Goal: Task Accomplishment & Management: Complete application form

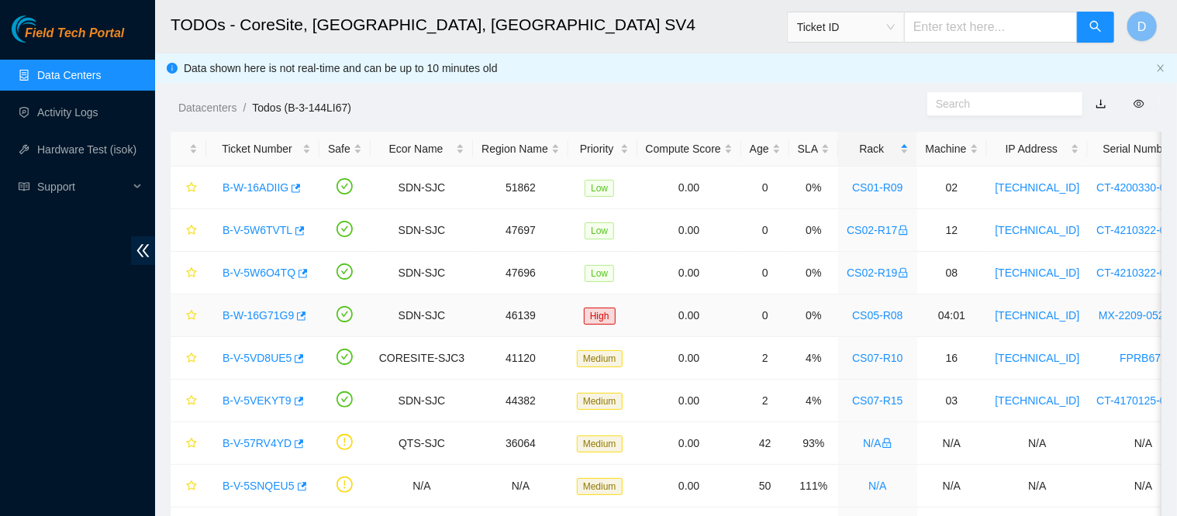
click at [257, 318] on link "B-W-16G71G9" at bounding box center [257, 315] width 71 height 12
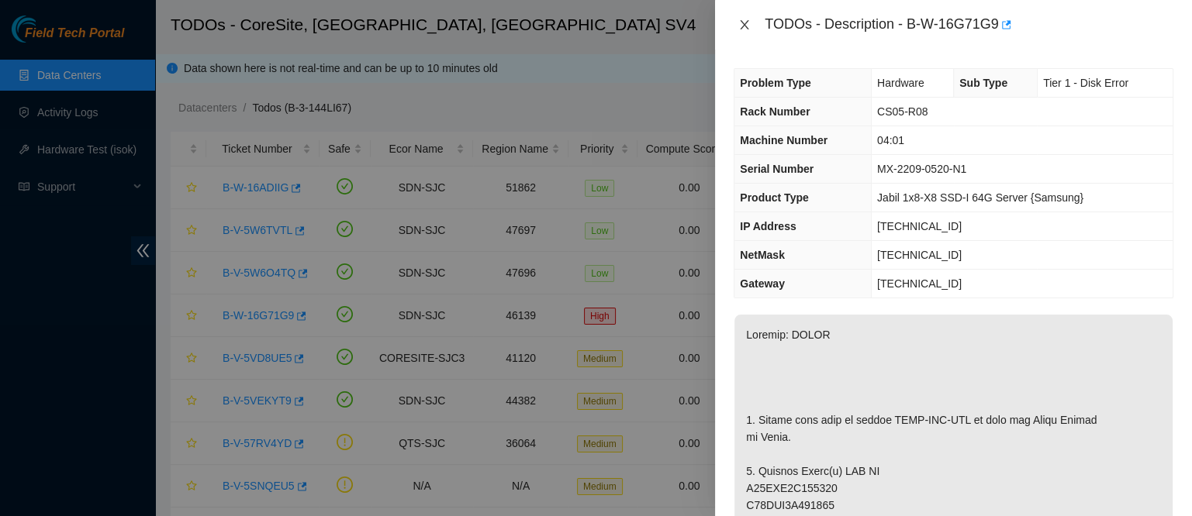
click at [749, 30] on icon "close" at bounding box center [744, 25] width 12 height 12
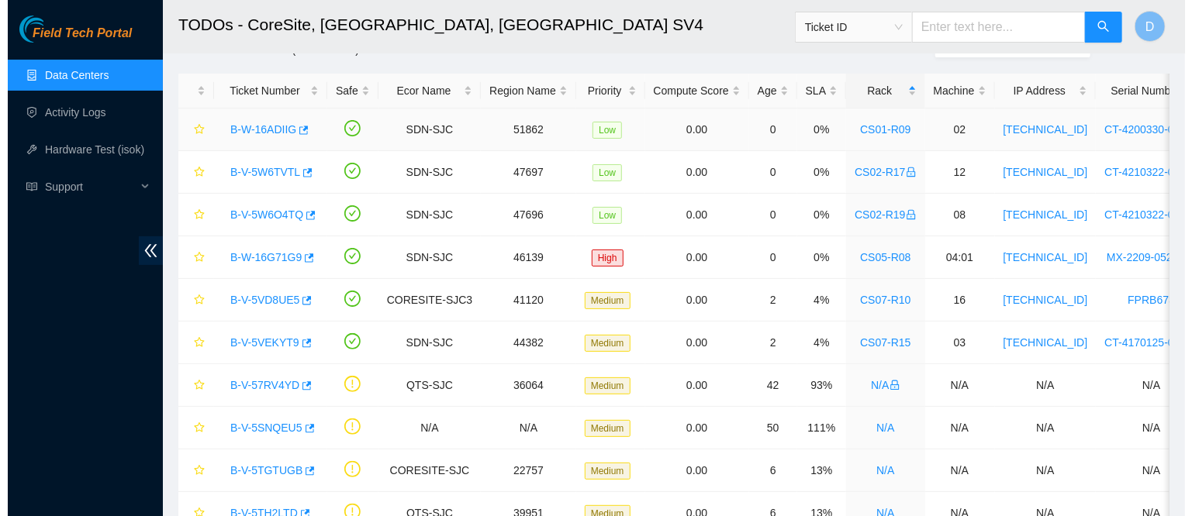
scroll to position [62, 0]
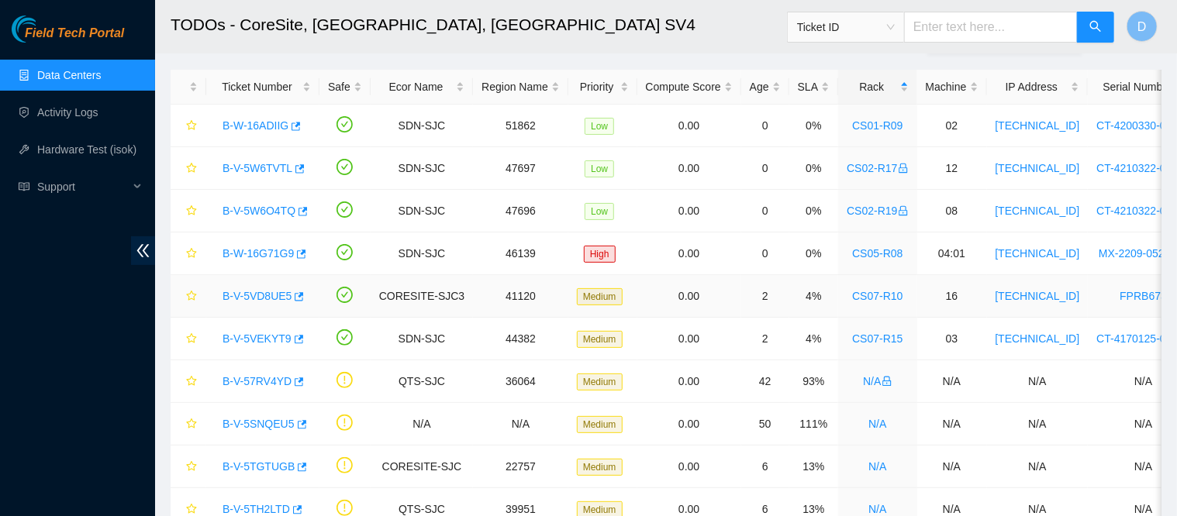
click at [250, 290] on link "B-V-5VD8UE5" at bounding box center [256, 296] width 69 height 12
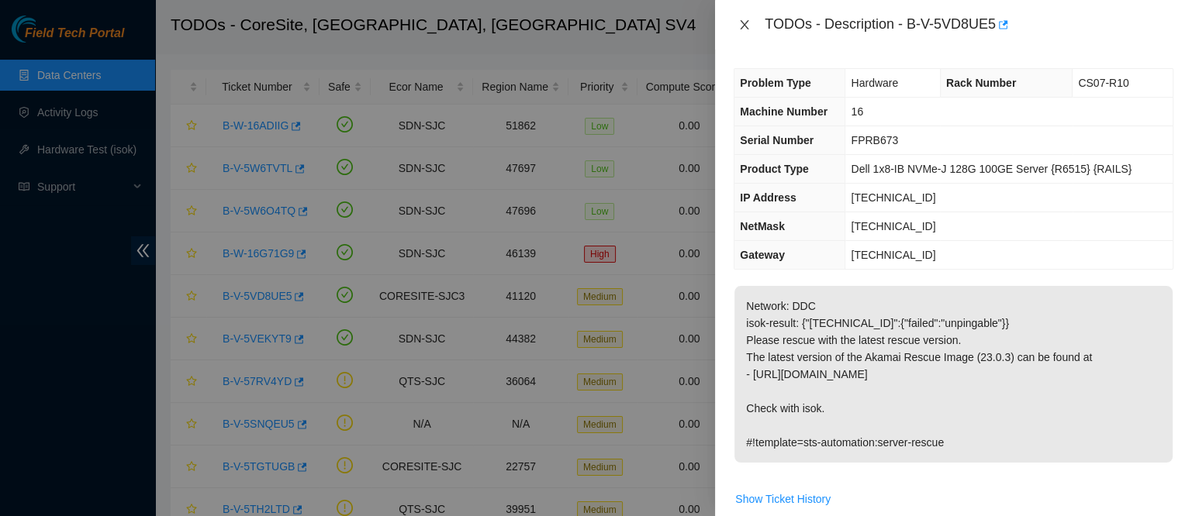
click at [737, 24] on button "Close" at bounding box center [744, 25] width 22 height 15
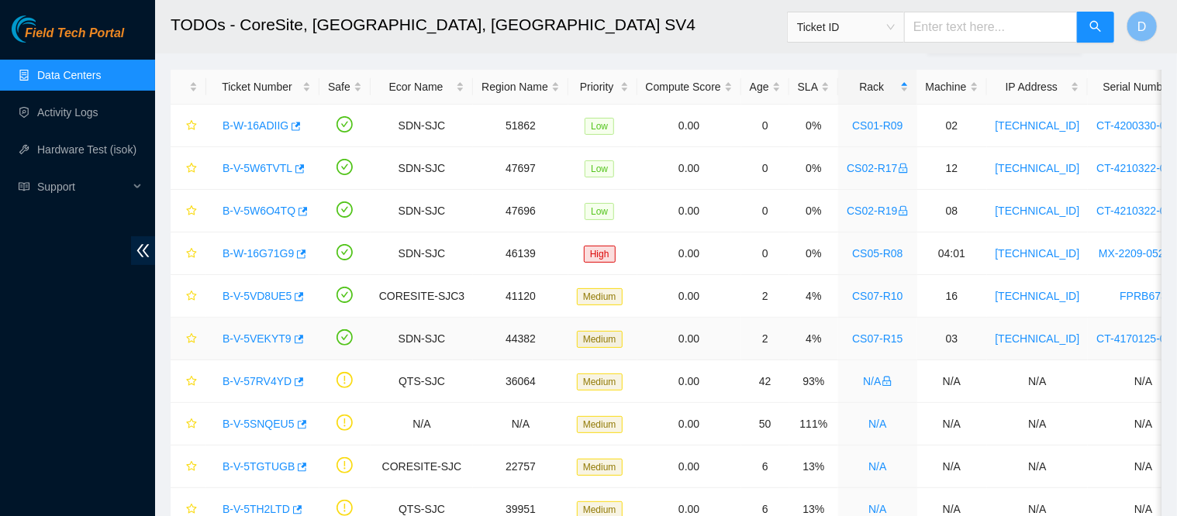
click at [260, 337] on link "B-V-5VEKYT9" at bounding box center [256, 339] width 69 height 12
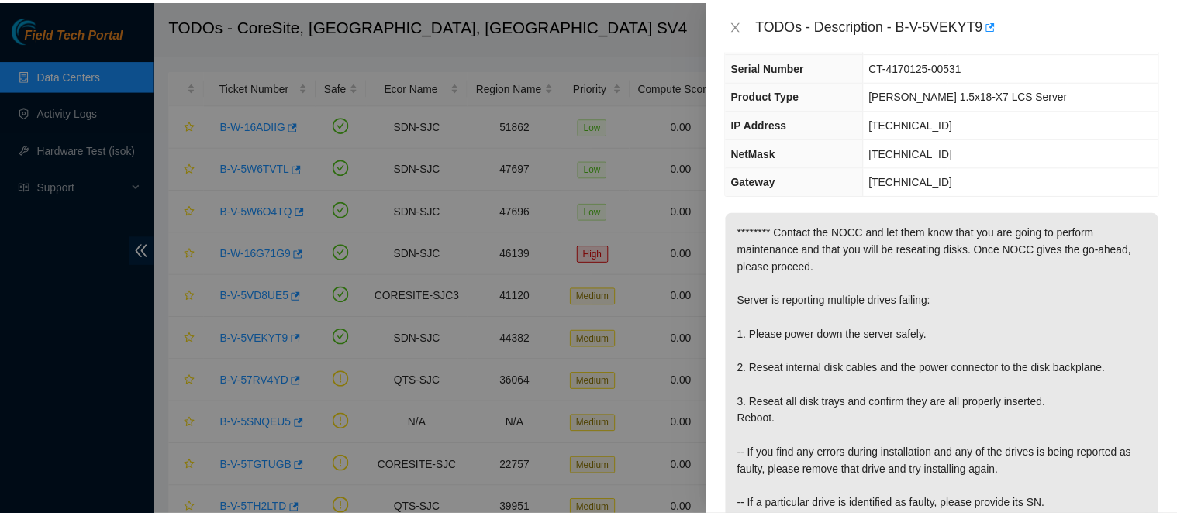
scroll to position [0, 0]
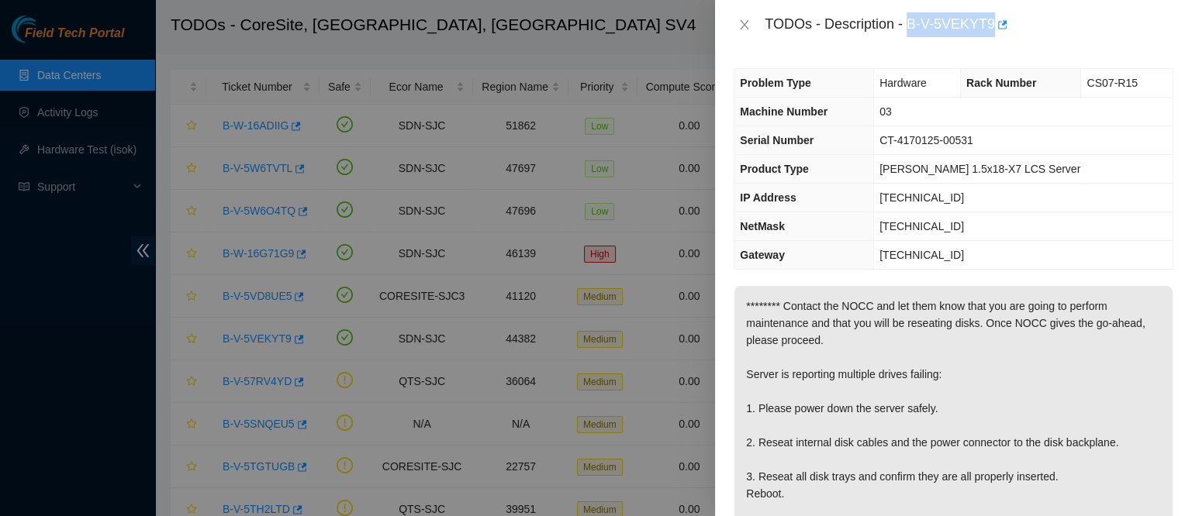
drag, startPoint x: 959, startPoint y: 24, endPoint x: 1097, endPoint y: 15, distance: 138.3
click at [1097, 15] on div "TODOs - Description - B-V-5VEKYT9" at bounding box center [968, 24] width 409 height 25
copy div "B-V-5VEKYT9"
click at [743, 26] on icon "close" at bounding box center [744, 24] width 9 height 9
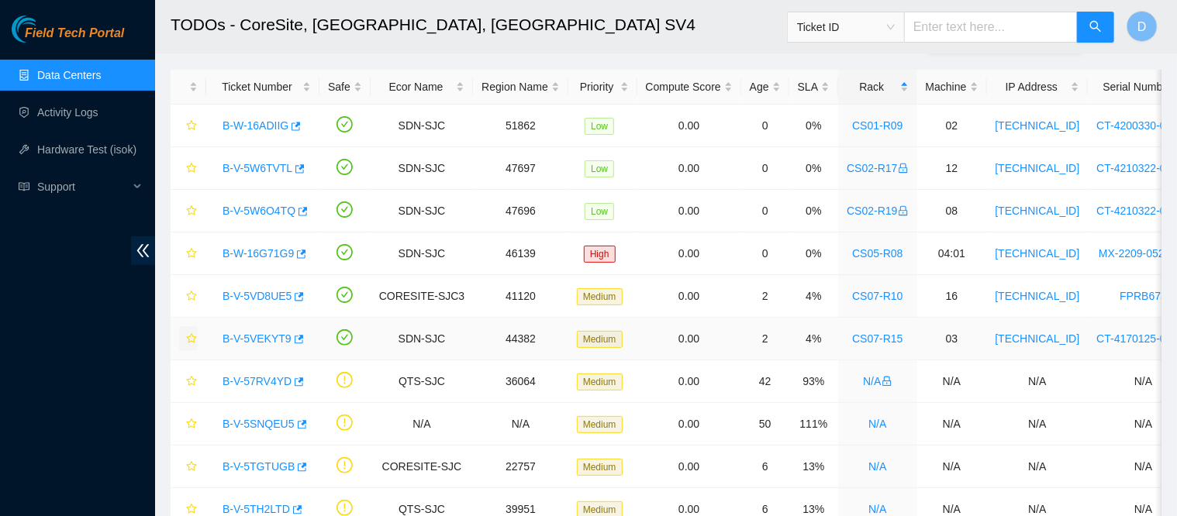
click at [195, 340] on icon "star" at bounding box center [191, 338] width 11 height 11
click at [193, 209] on icon "star" at bounding box center [191, 210] width 10 height 10
click at [194, 163] on icon "star" at bounding box center [191, 168] width 11 height 11
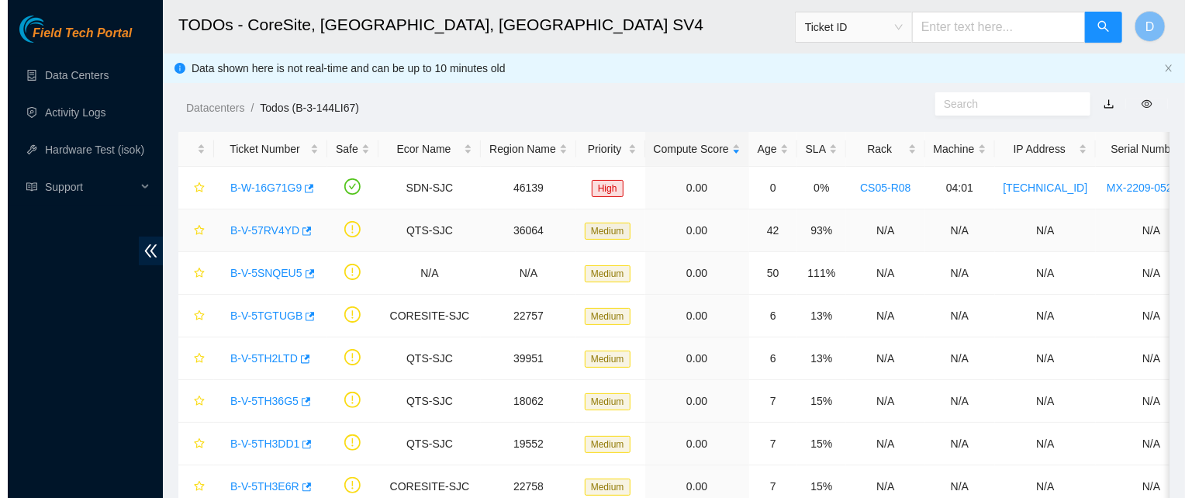
scroll to position [25, 0]
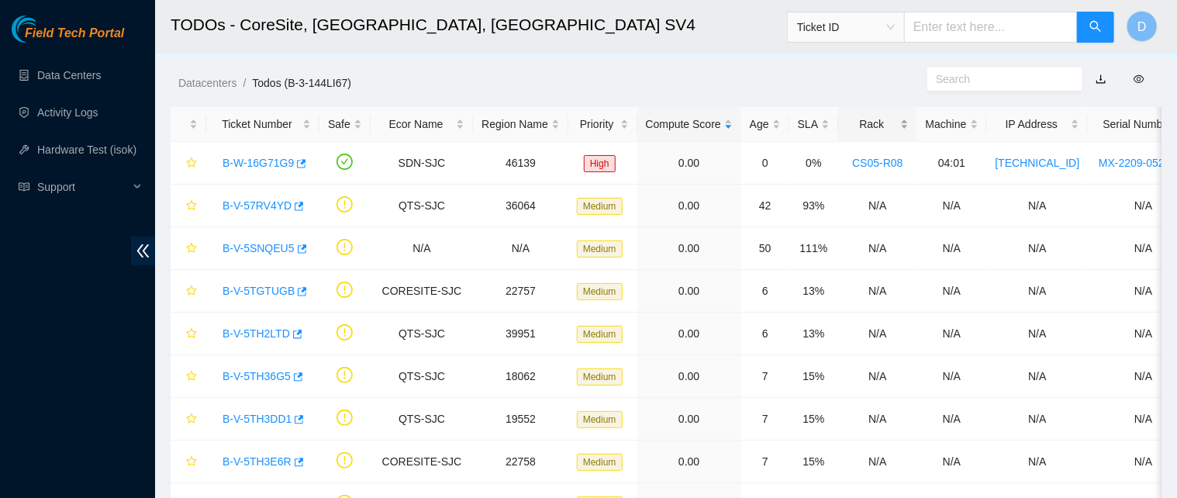
click at [847, 116] on div "Rack" at bounding box center [877, 124] width 61 height 17
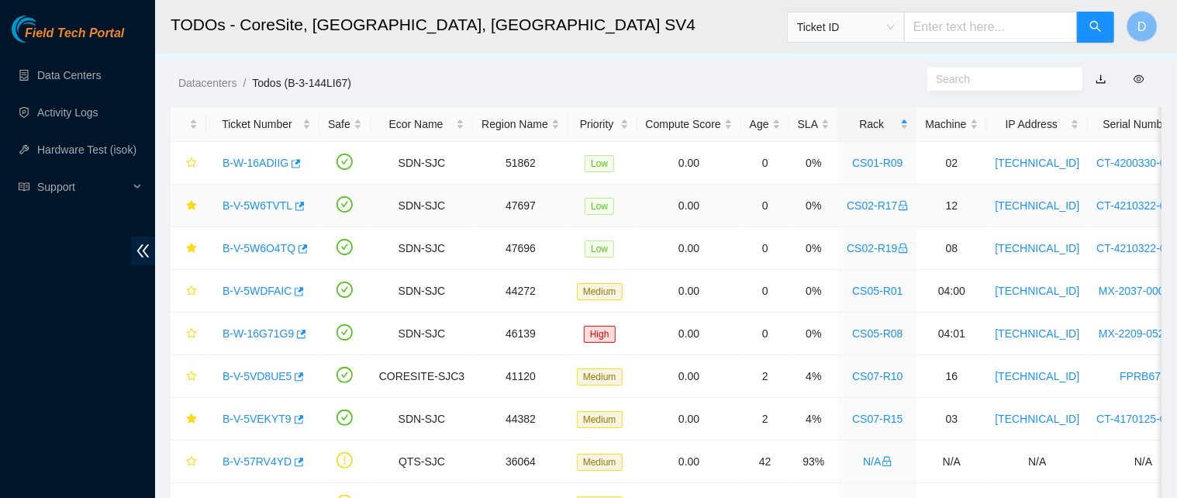
click at [248, 208] on link "B-V-5W6TVTL" at bounding box center [257, 205] width 70 height 12
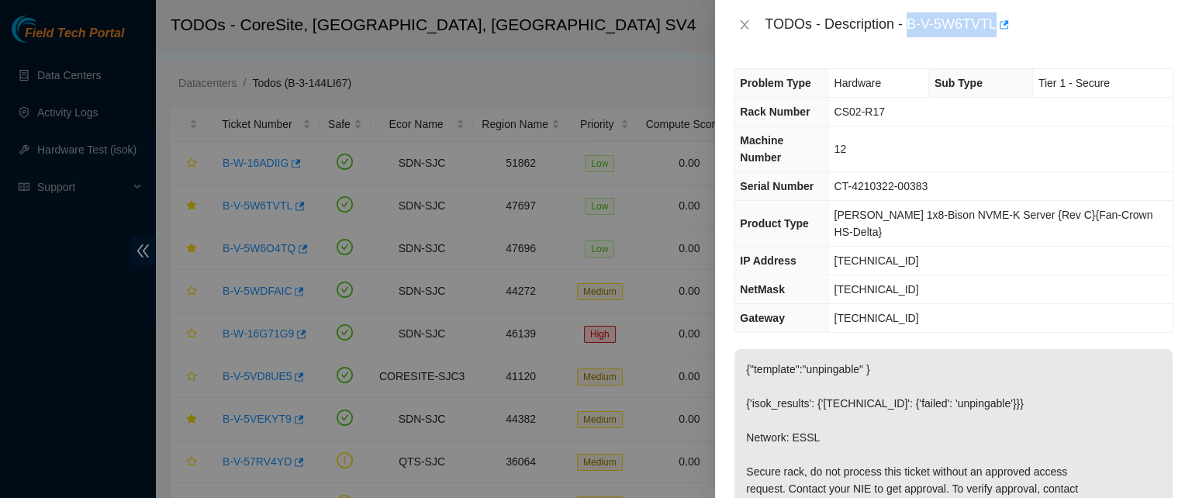
drag, startPoint x: 960, startPoint y: 22, endPoint x: 1072, endPoint y: 26, distance: 112.5
click at [1072, 26] on div "TODOs - Description - B-V-5W6TVTL" at bounding box center [968, 24] width 409 height 25
copy div "B-V-5W6TVTL"
click at [743, 23] on icon "close" at bounding box center [744, 24] width 9 height 9
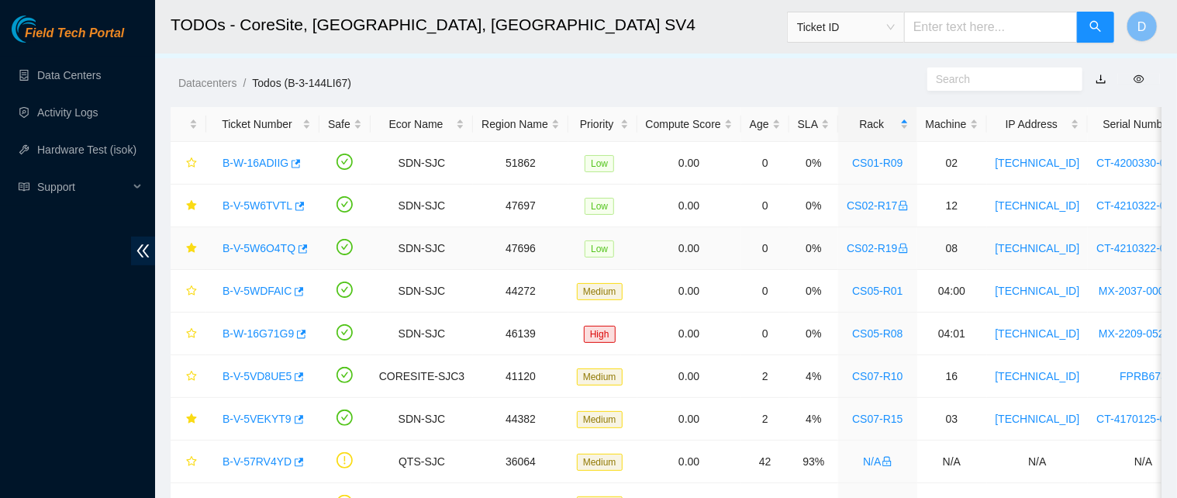
drag, startPoint x: 243, startPoint y: 245, endPoint x: 640, endPoint y: 195, distance: 399.2
click at [243, 245] on link "B-V-5W6O4TQ" at bounding box center [258, 248] width 73 height 12
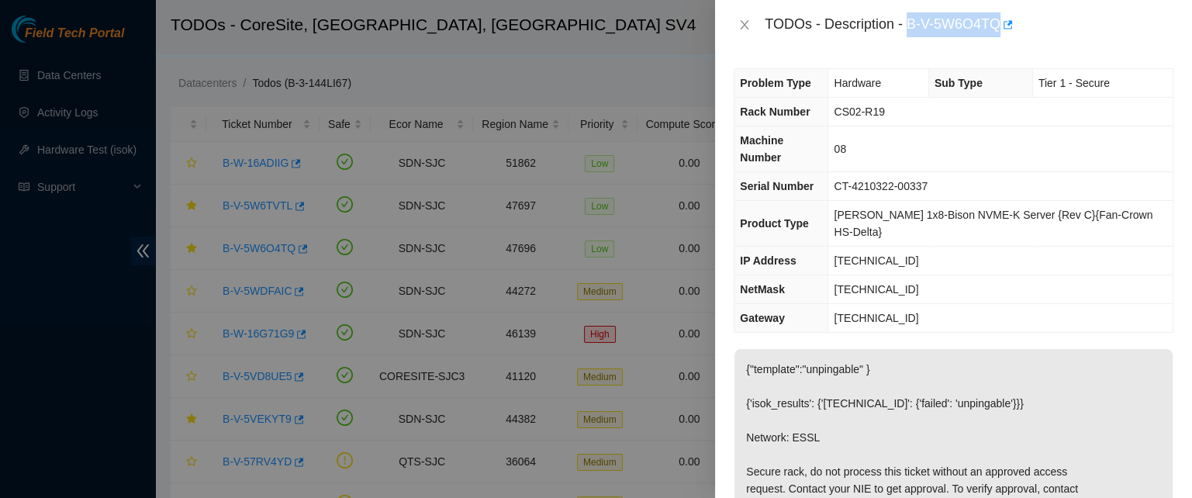
drag, startPoint x: 955, startPoint y: 26, endPoint x: 1095, endPoint y: 16, distance: 140.6
click at [1095, 16] on div "TODOs - Description - B-V-5W6O4TQ" at bounding box center [968, 24] width 409 height 25
copy div "B-V-5W6O4TQ"
click at [533, 131] on div at bounding box center [596, 249] width 1192 height 498
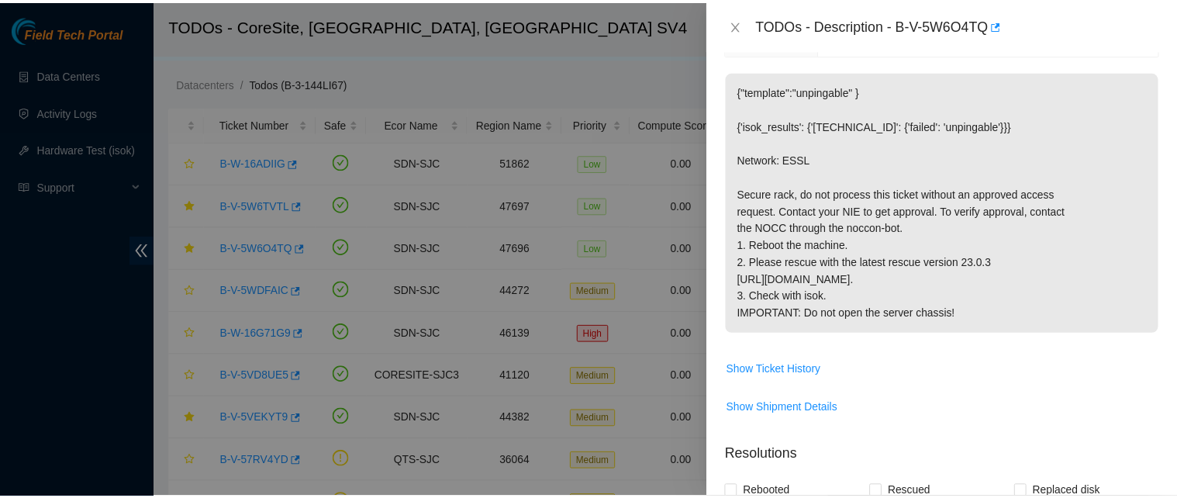
scroll to position [293, 0]
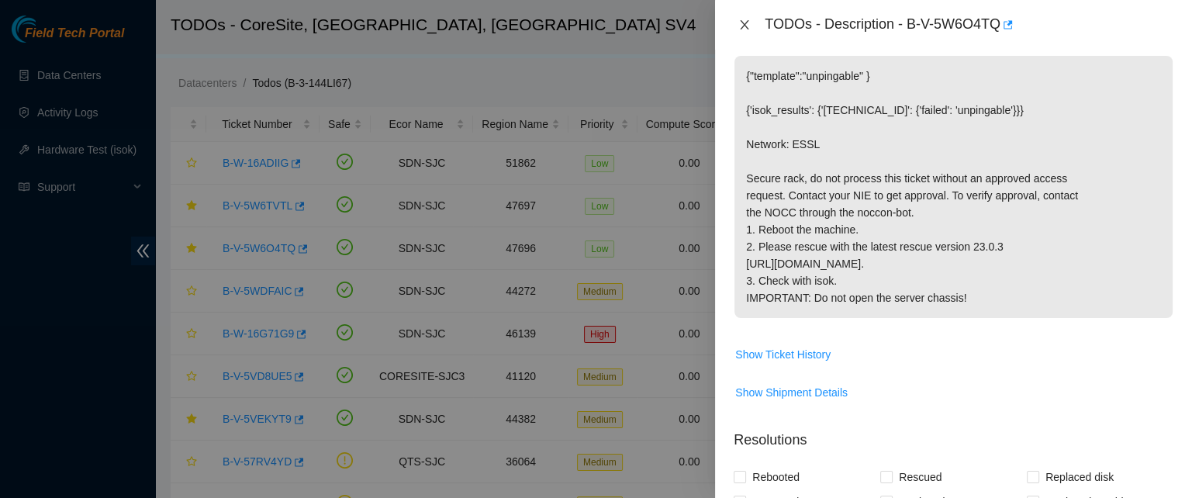
click at [744, 25] on icon "close" at bounding box center [744, 24] width 9 height 9
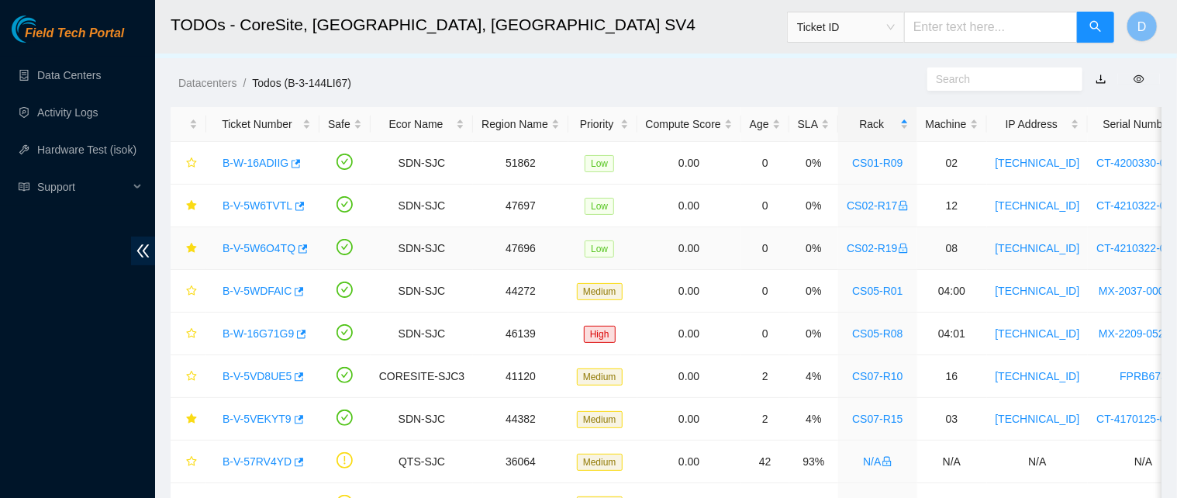
click at [246, 248] on link "B-V-5W6O4TQ" at bounding box center [258, 248] width 73 height 12
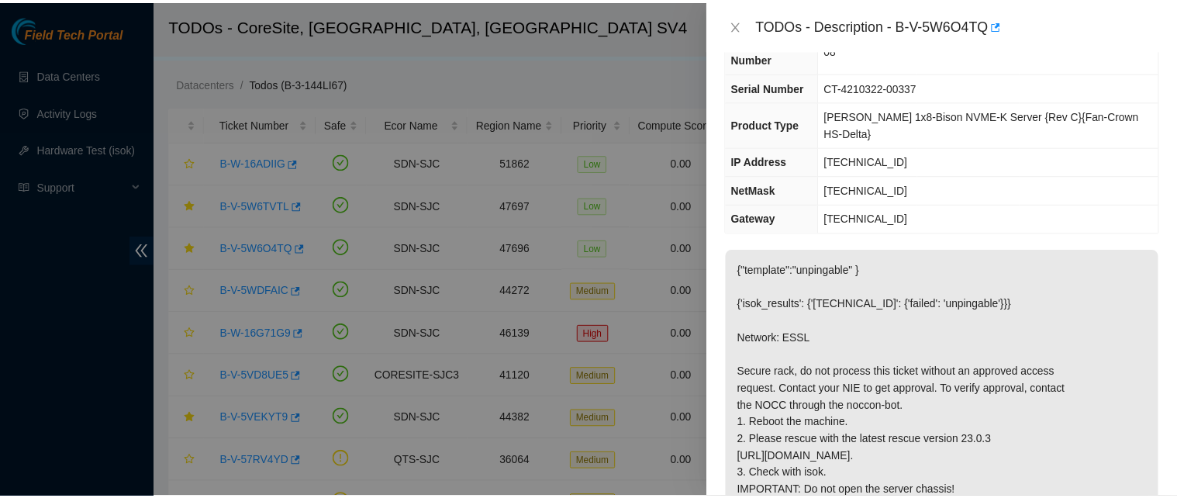
scroll to position [102, 0]
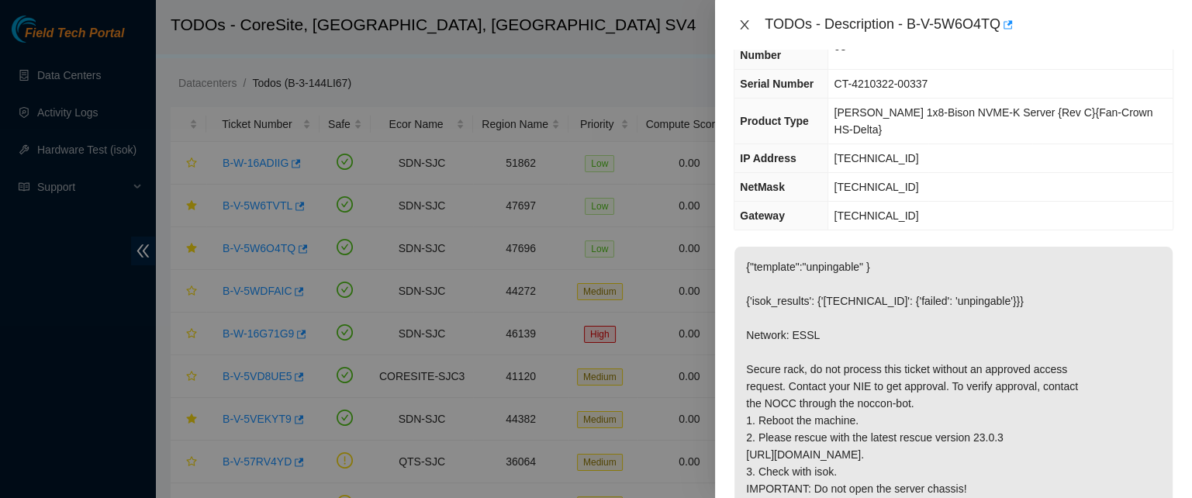
click at [747, 28] on icon "close" at bounding box center [744, 24] width 9 height 9
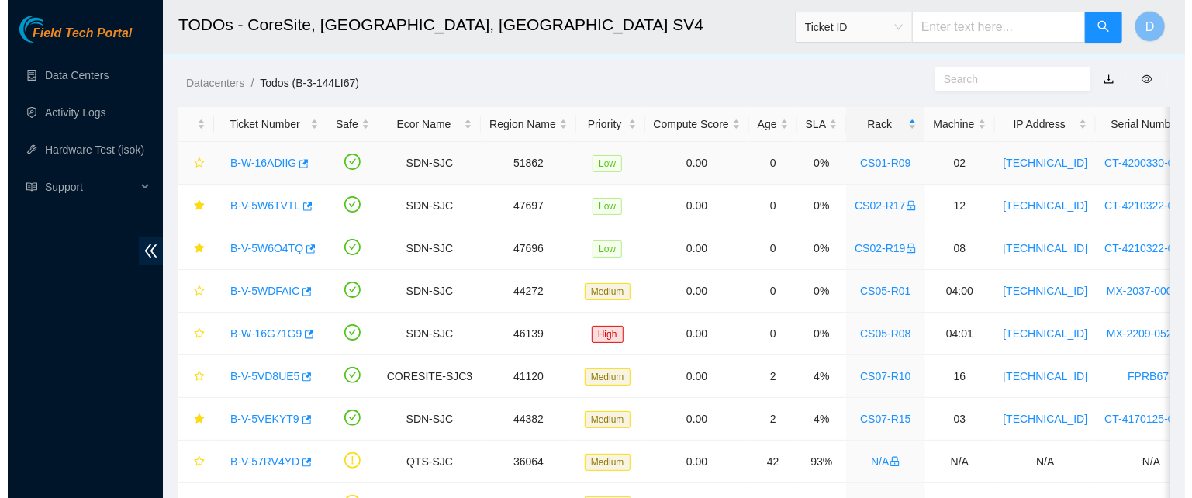
scroll to position [136, 0]
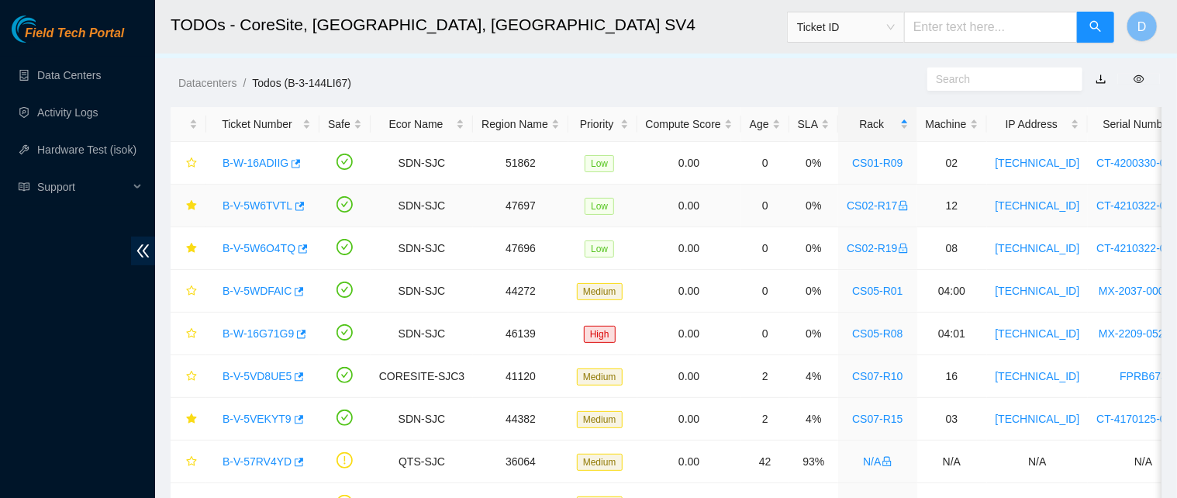
click at [264, 204] on link "B-V-5W6TVTL" at bounding box center [257, 205] width 70 height 12
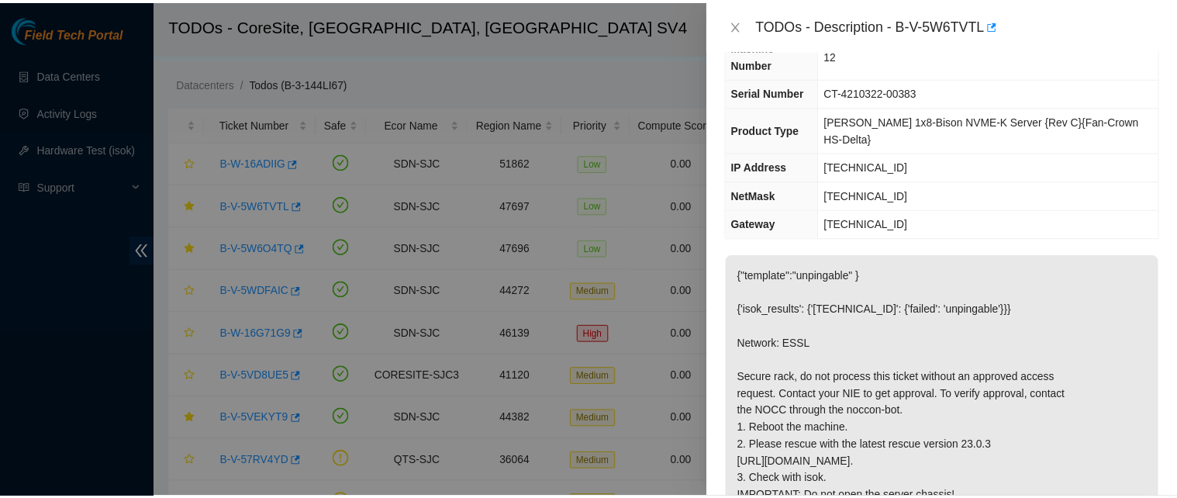
scroll to position [96, 0]
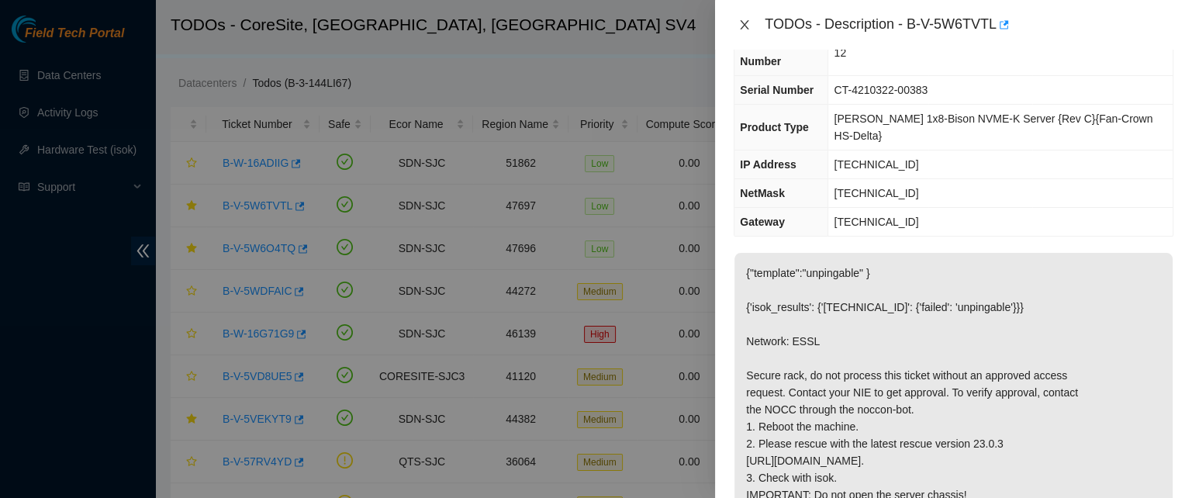
click at [750, 22] on button "Close" at bounding box center [744, 25] width 22 height 15
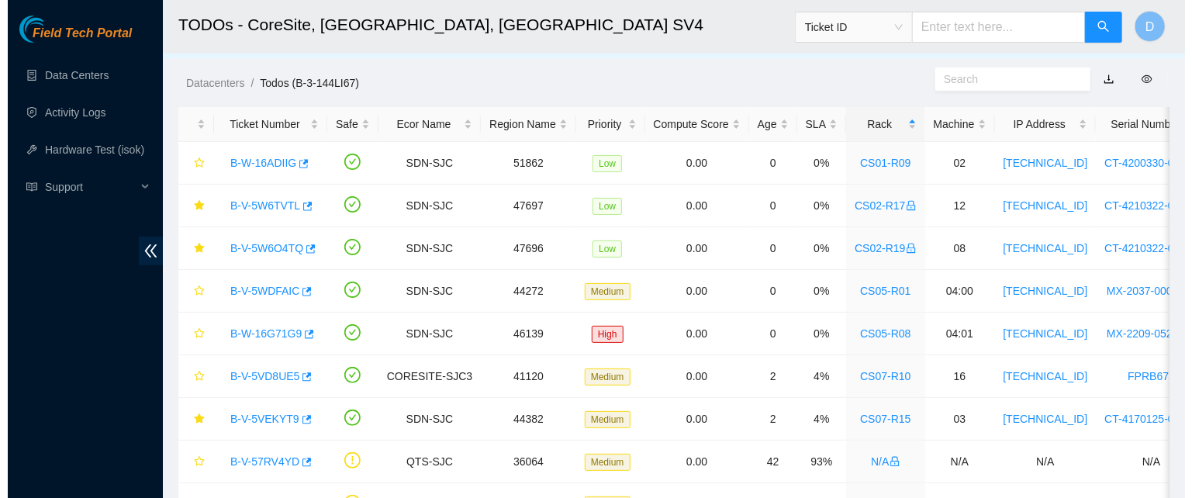
scroll to position [130, 0]
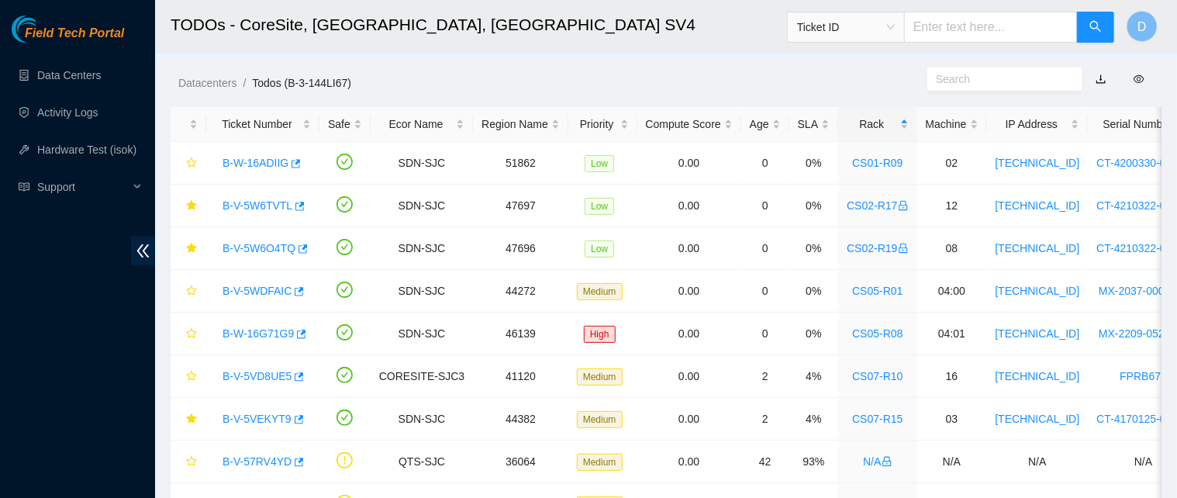
click at [750, 99] on main "TODOs - CoreSite, Santa Clara, CA SV4 Ticket ID D Data shown here is not real-t…" at bounding box center [666, 386] width 1022 height 822
drag, startPoint x: 256, startPoint y: 249, endPoint x: 523, endPoint y: 229, distance: 267.4
click at [256, 249] on link "B-V-5W6O4TQ" at bounding box center [258, 248] width 73 height 12
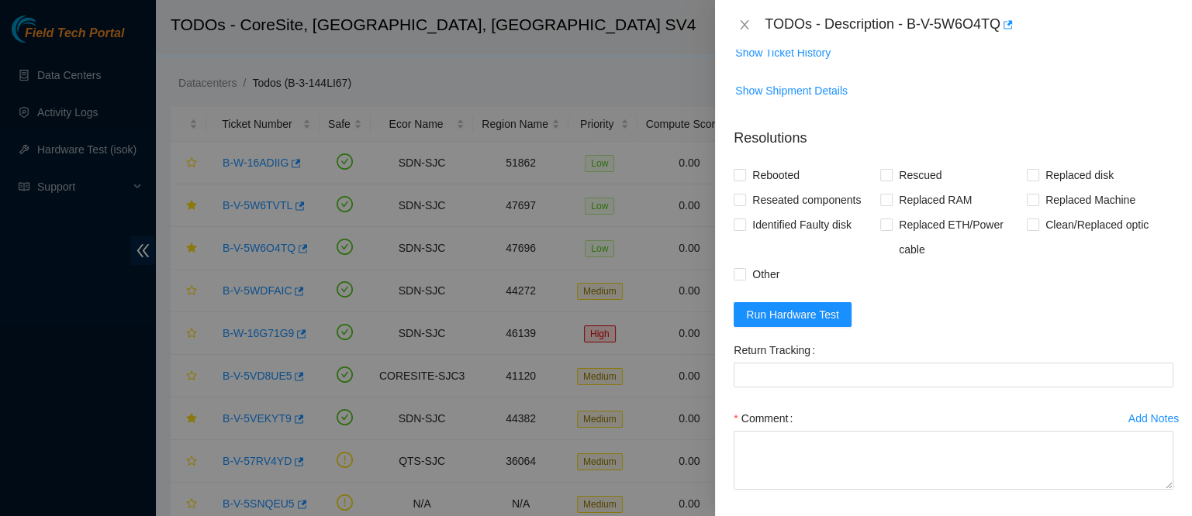
scroll to position [669, 0]
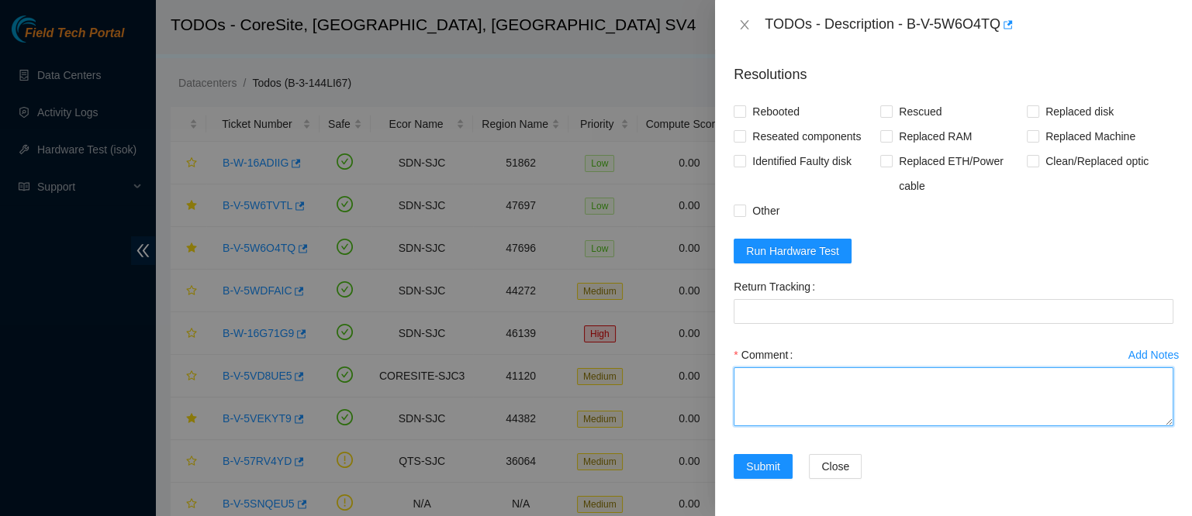
click at [810, 368] on textarea "Comment" at bounding box center [953, 396] width 440 height 59
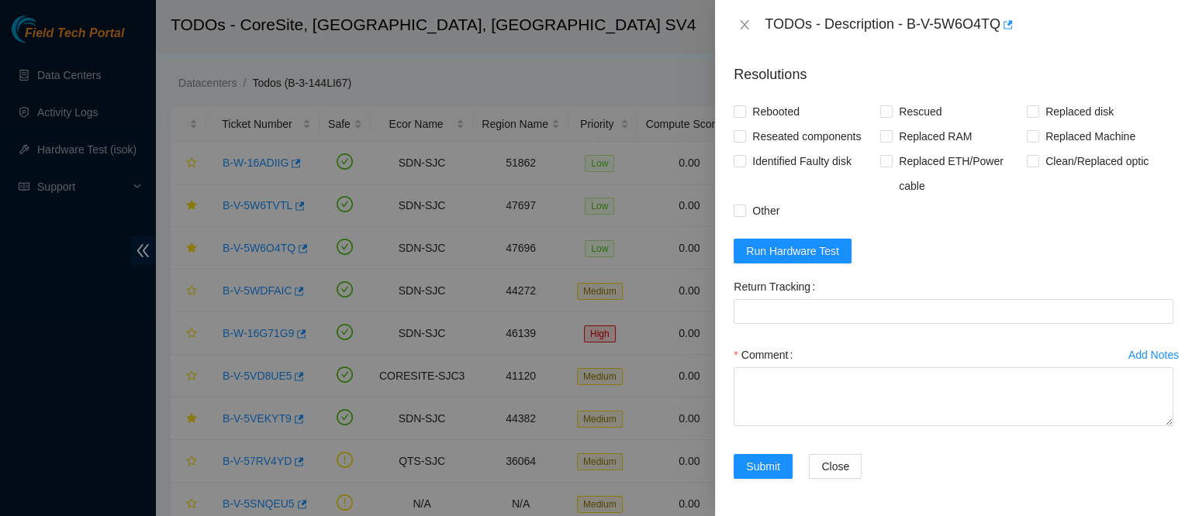
click at [791, 265] on form "Resolutions Rebooted Rescued Replaced disk Reseated components Replaced RAM Rep…" at bounding box center [953, 275] width 440 height 446
click at [799, 256] on span "Run Hardware Test" at bounding box center [792, 251] width 93 height 17
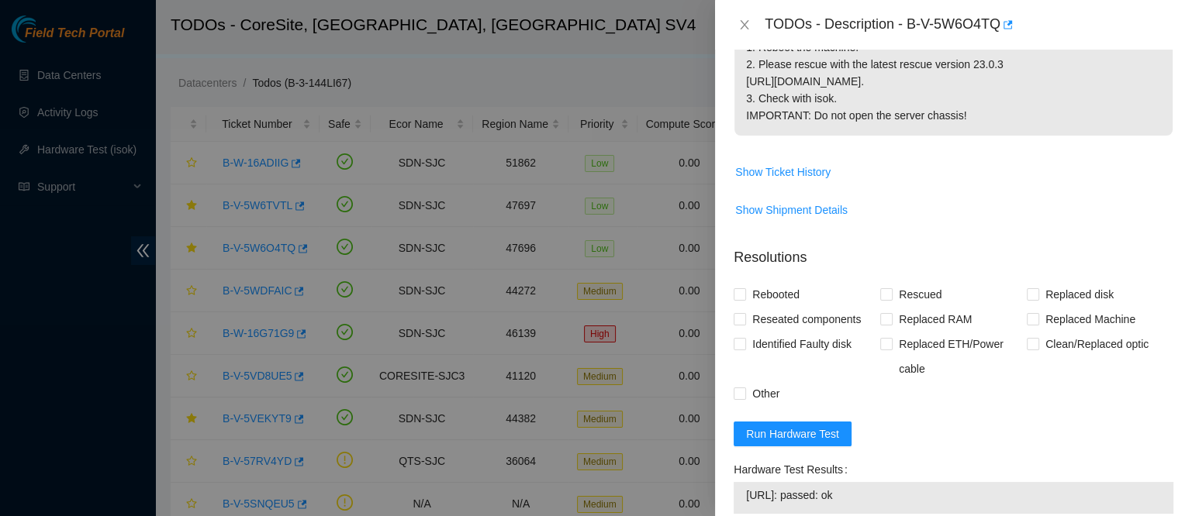
scroll to position [735, 0]
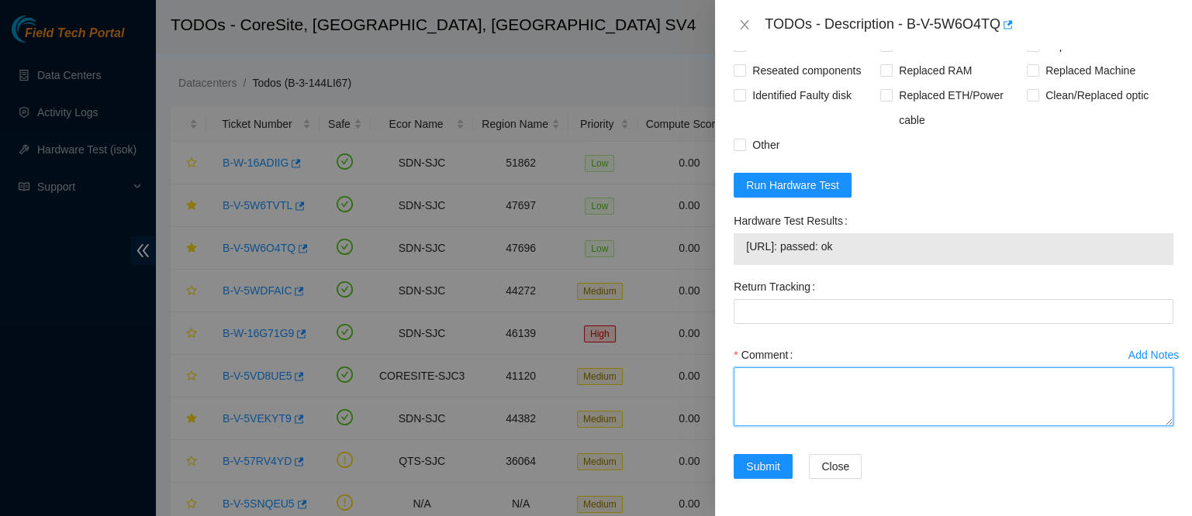
click at [763, 378] on textarea "Comment" at bounding box center [953, 396] width 440 height 59
click at [792, 386] on textarea "Comment" at bounding box center [953, 396] width 440 height 59
paste textarea "got approval from nie to work this essl ticket contacted nocc to confirm that t…"
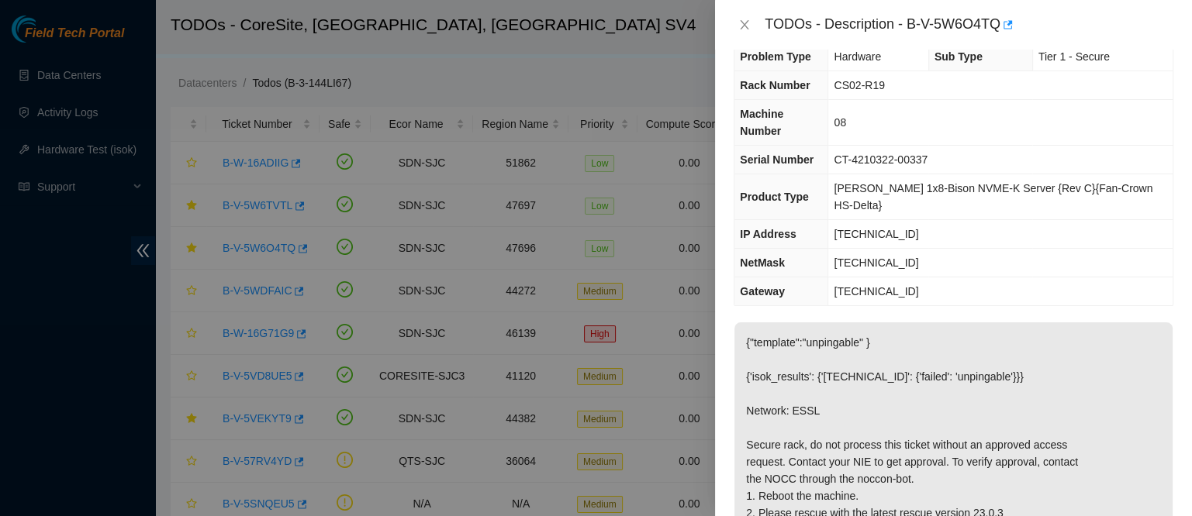
scroll to position [0, 0]
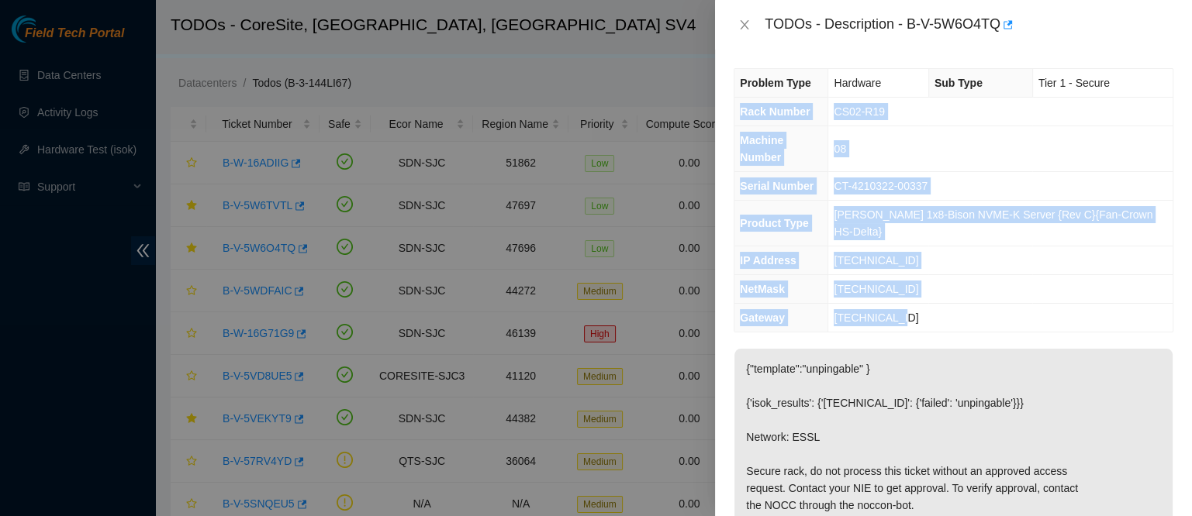
drag, startPoint x: 743, startPoint y: 111, endPoint x: 1016, endPoint y: 285, distance: 324.1
click at [1016, 285] on tbody "Problem Type Hardware Sub Type Tier 1 - Secure Rack Number CS02-R19 Machine Num…" at bounding box center [953, 200] width 438 height 263
copy tbody "Rack Number CS02-R19 Machine Number 08 Serial Number CT-4210322-00337 Product T…"
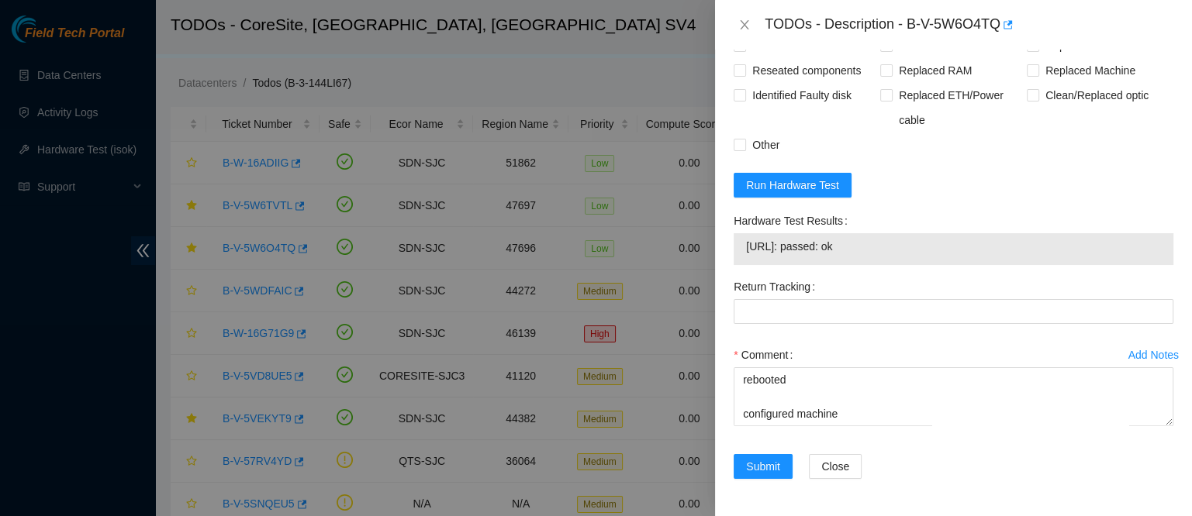
scroll to position [186, 0]
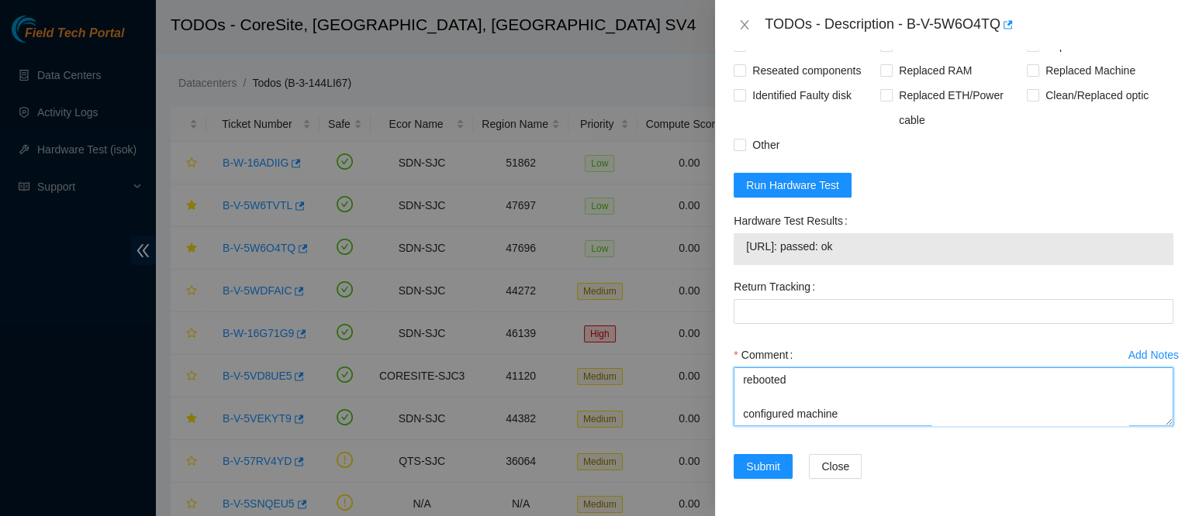
click at [783, 415] on textarea "got approval from nie to work this essl ticket contacted nocc to confirm that t…" at bounding box center [953, 396] width 440 height 59
paste textarea "Rack Number CS02-R19 Machine Number 08 Serial Number CT-4210322-00337 Product T…"
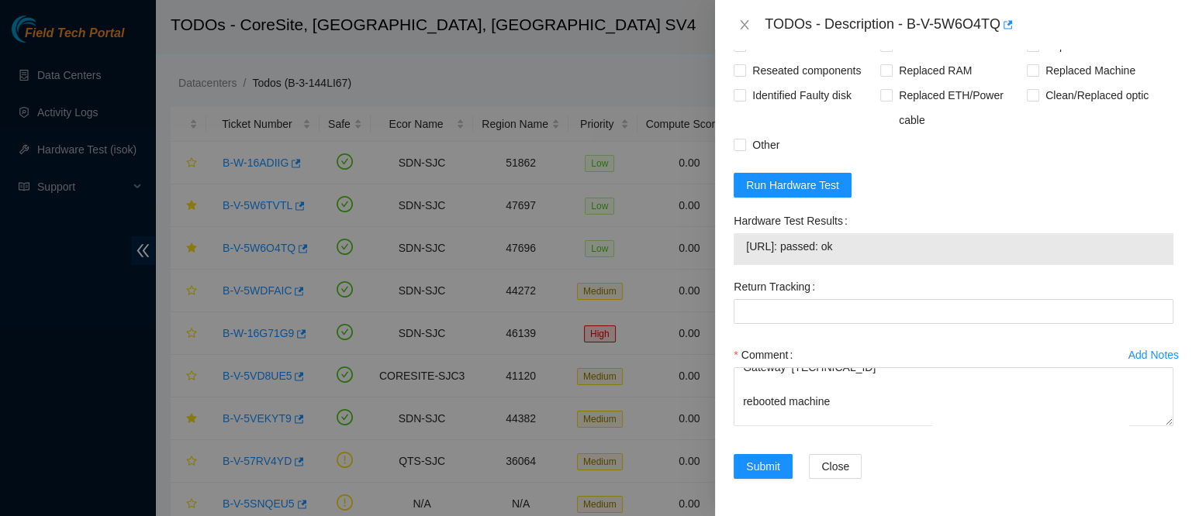
click at [797, 241] on span "23.62.45.171: passed: ok" at bounding box center [953, 246] width 415 height 17
copy span "23.62.45.171: passed: ok"
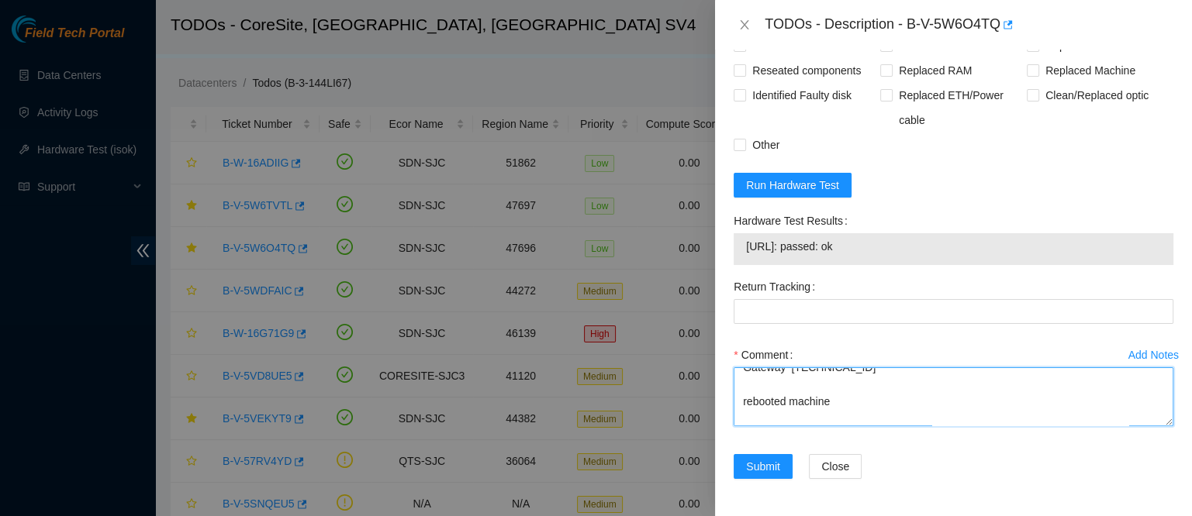
click at [814, 420] on textarea "got approval from nie to work this essl ticket contacted nocc to confirm that t…" at bounding box center [953, 396] width 440 height 59
paste textarea "23.62.45.171: passed: ok"
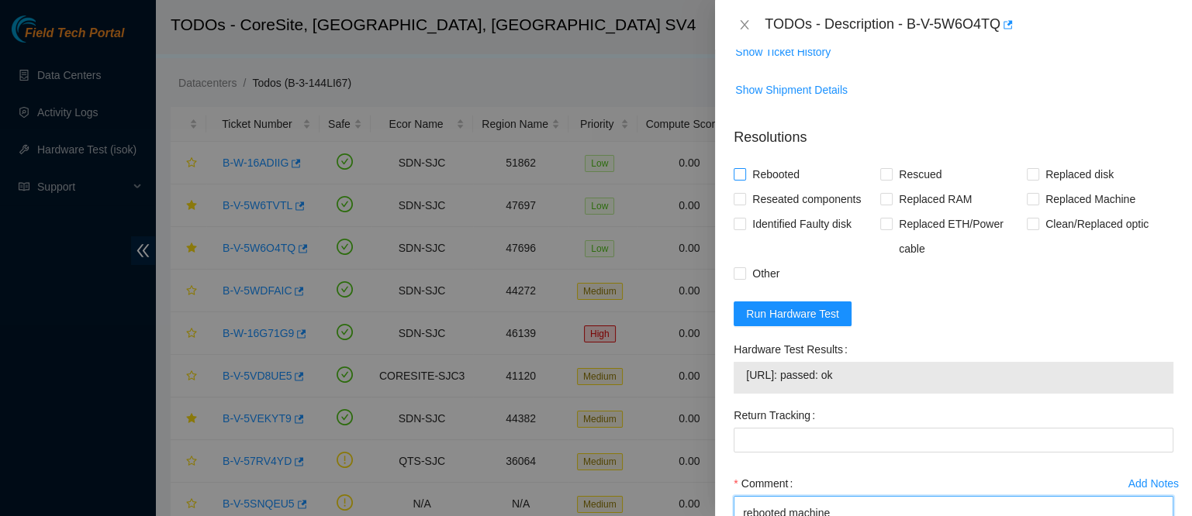
type textarea "got approval from nie to work this essl ticket contacted nocc to confirm that t…"
click at [770, 174] on span "Rebooted" at bounding box center [776, 174] width 60 height 25
click at [744, 174] on input "Rebooted" at bounding box center [738, 173] width 11 height 11
checkbox input "true"
click at [905, 172] on span "Rescued" at bounding box center [919, 174] width 55 height 25
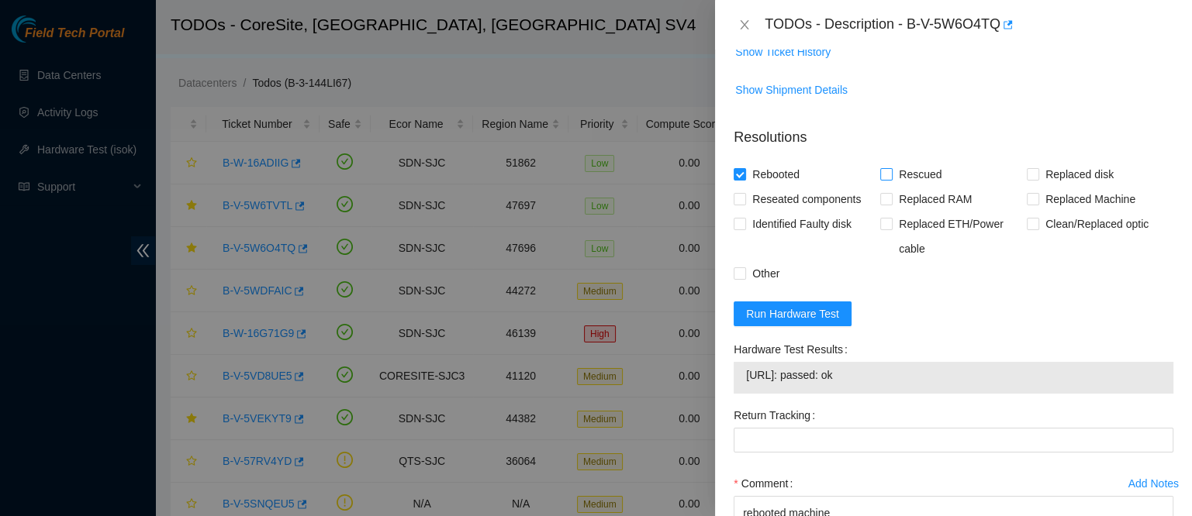
click at [891, 172] on input "Rescued" at bounding box center [885, 173] width 11 height 11
checkbox input "true"
click at [781, 209] on span "Reseated components" at bounding box center [806, 199] width 121 height 25
click at [744, 204] on input "Reseated components" at bounding box center [738, 198] width 11 height 11
checkbox input "true"
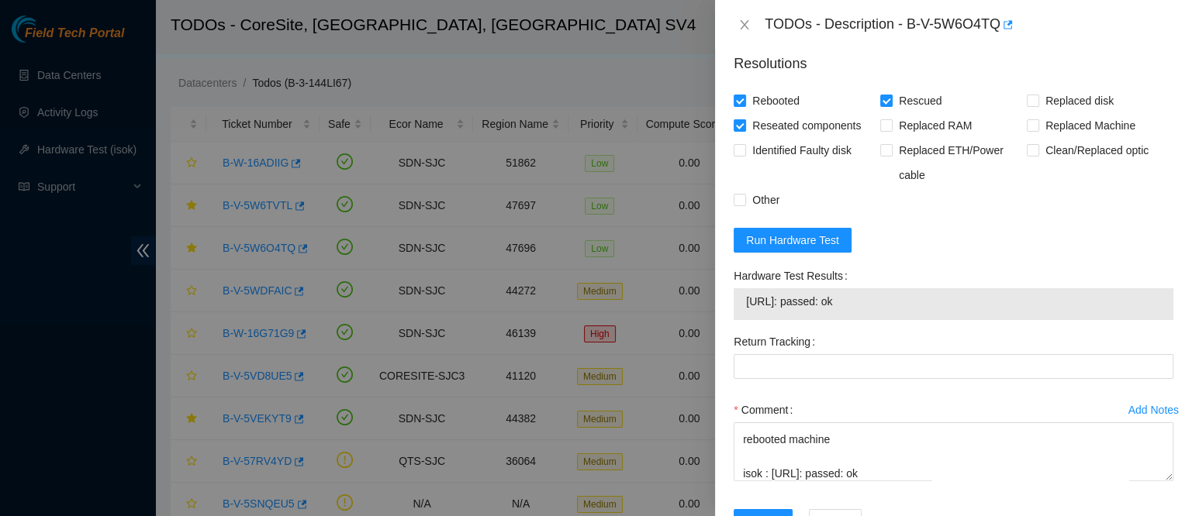
scroll to position [735, 0]
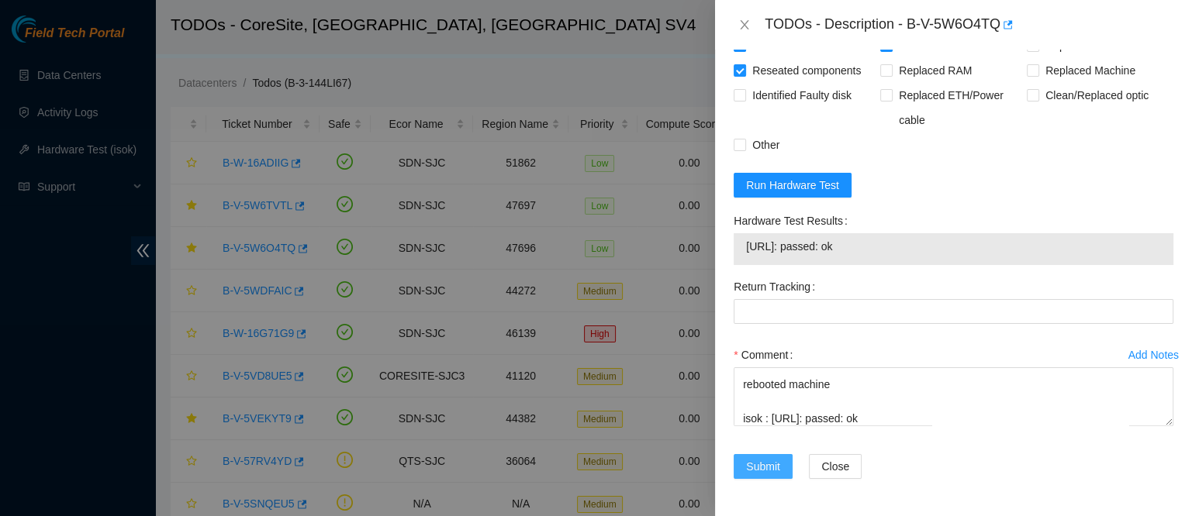
click at [752, 474] on span "Submit" at bounding box center [763, 466] width 34 height 17
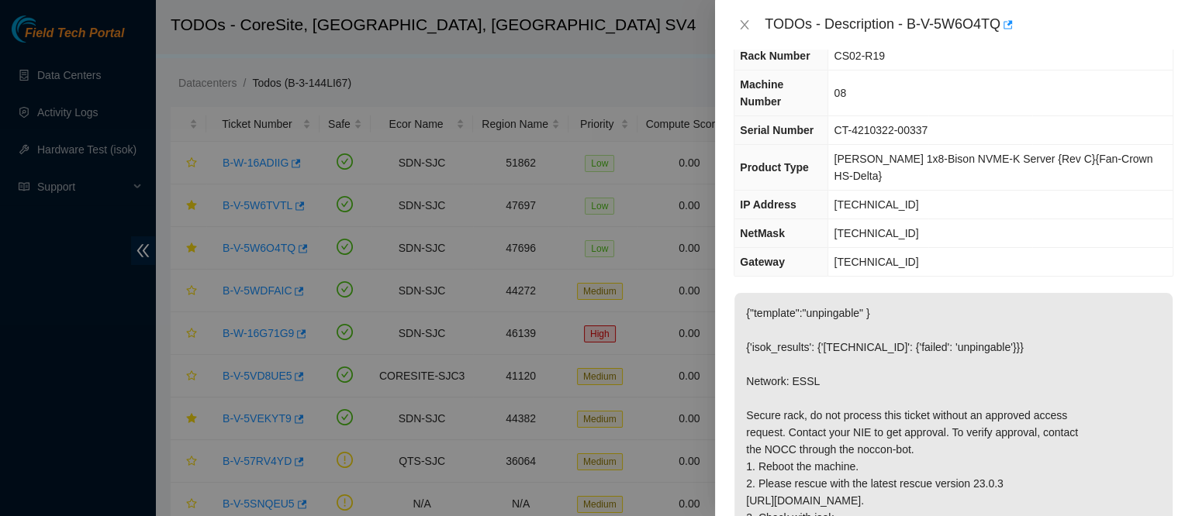
scroll to position [0, 0]
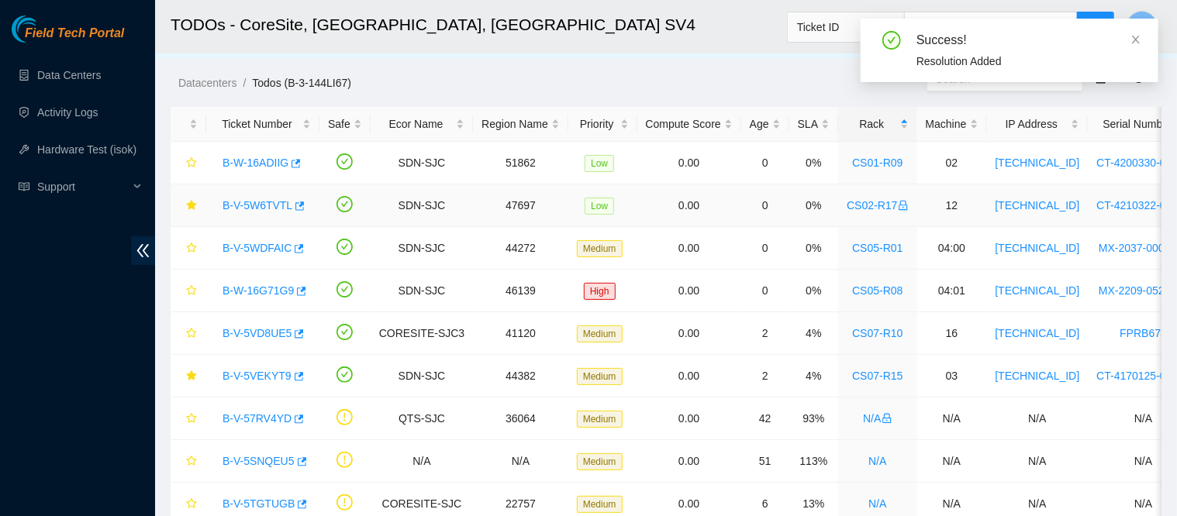
click at [260, 207] on link "B-V-5W6TVTL" at bounding box center [257, 205] width 70 height 12
